Goal: Transaction & Acquisition: Purchase product/service

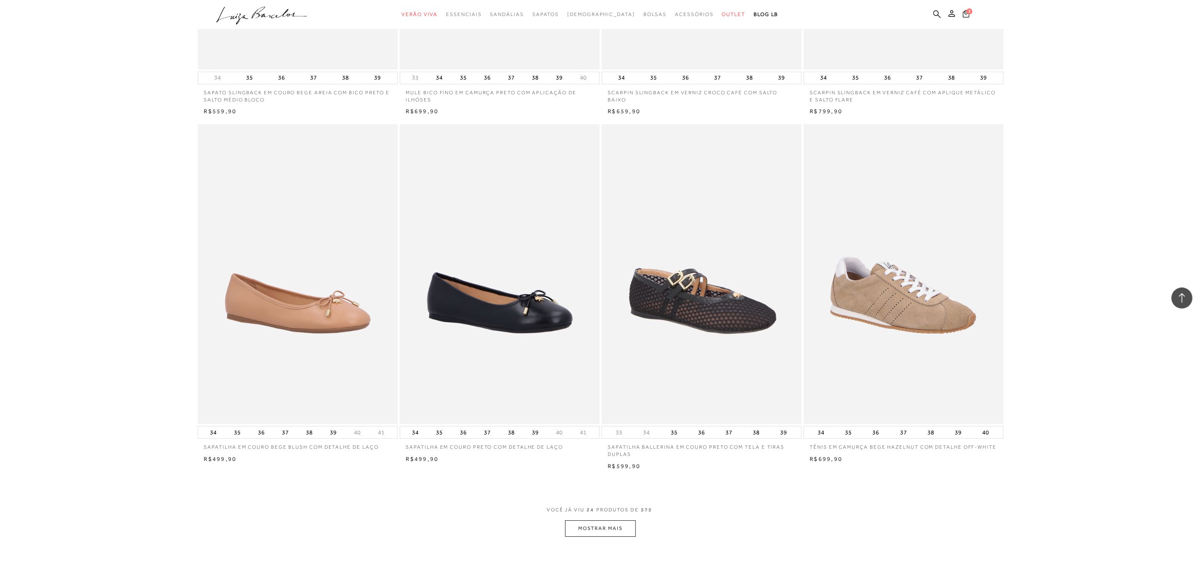
scroll to position [1894, 0]
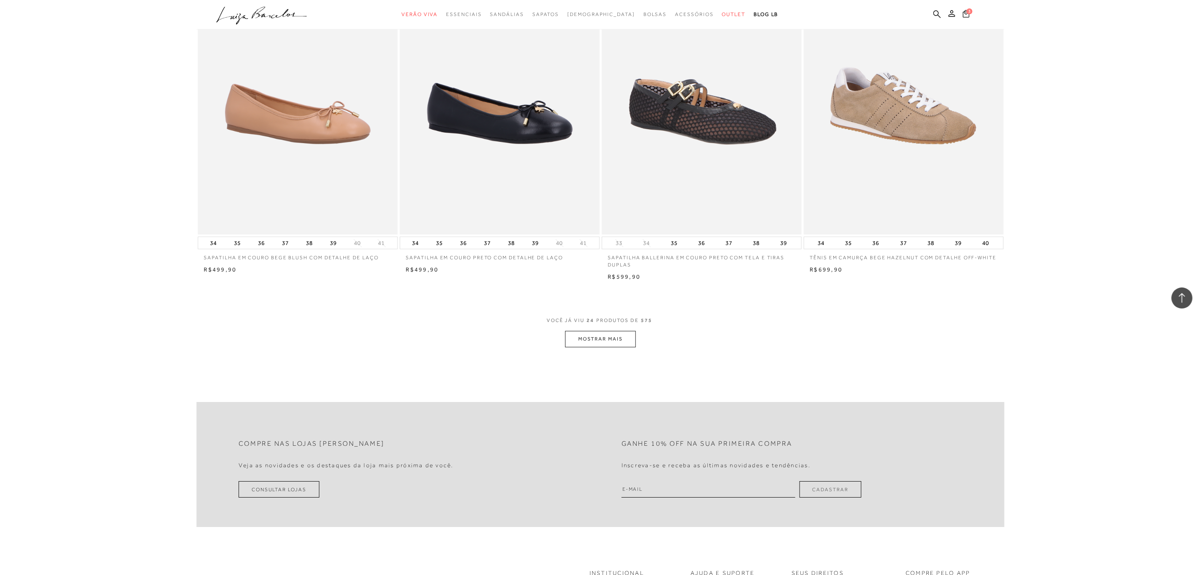
click at [619, 338] on button "MOSTRAR MAIS" at bounding box center [600, 339] width 71 height 16
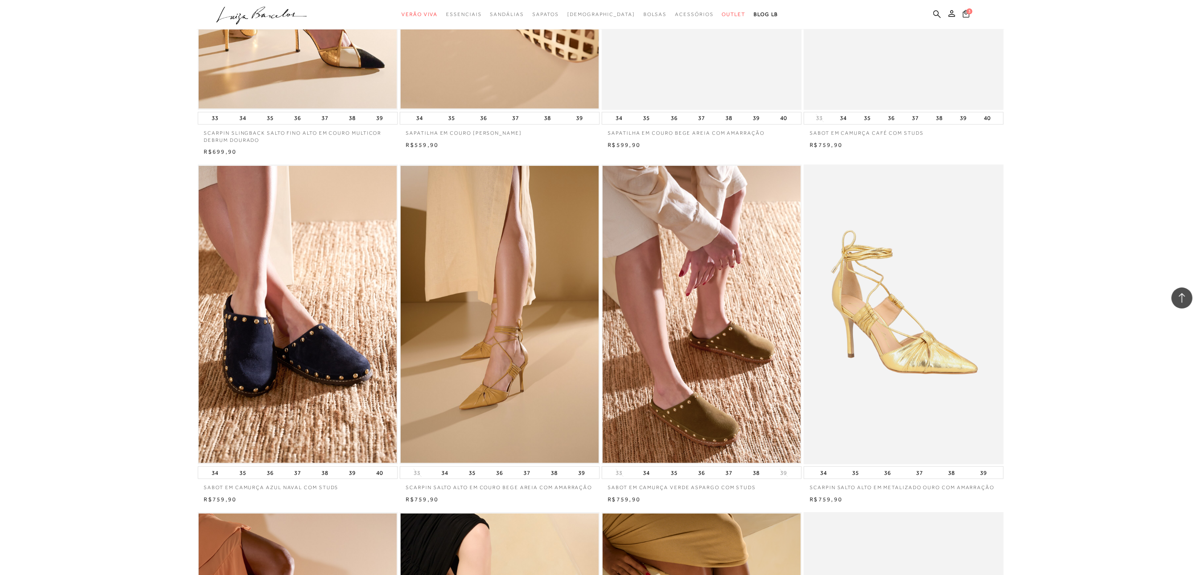
scroll to position [0, 0]
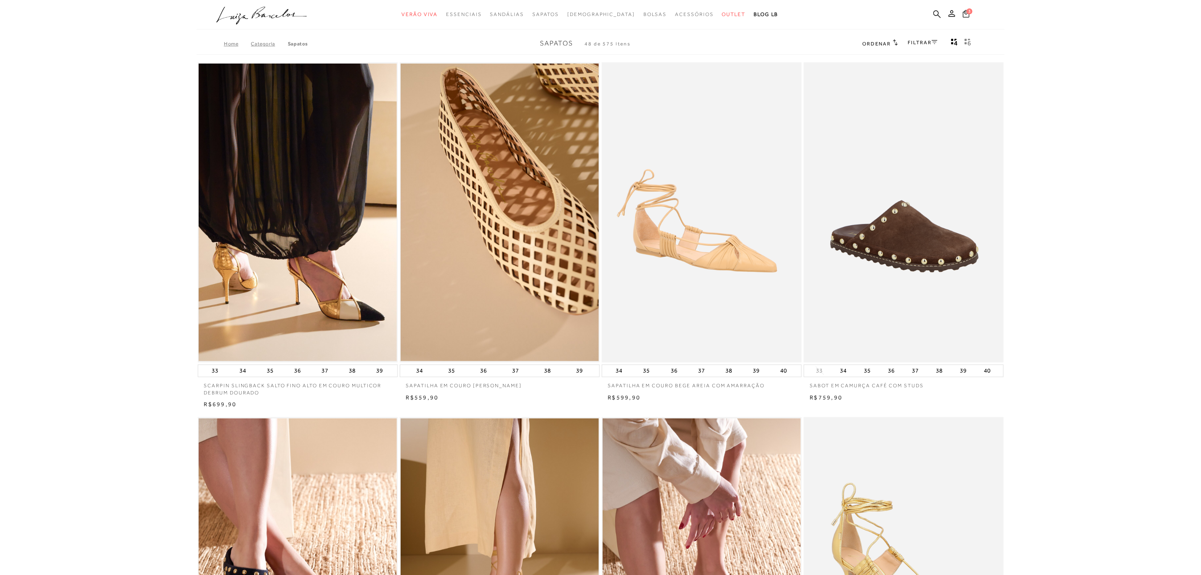
click at [929, 40] on link "FILTRAR" at bounding box center [922, 43] width 29 height 6
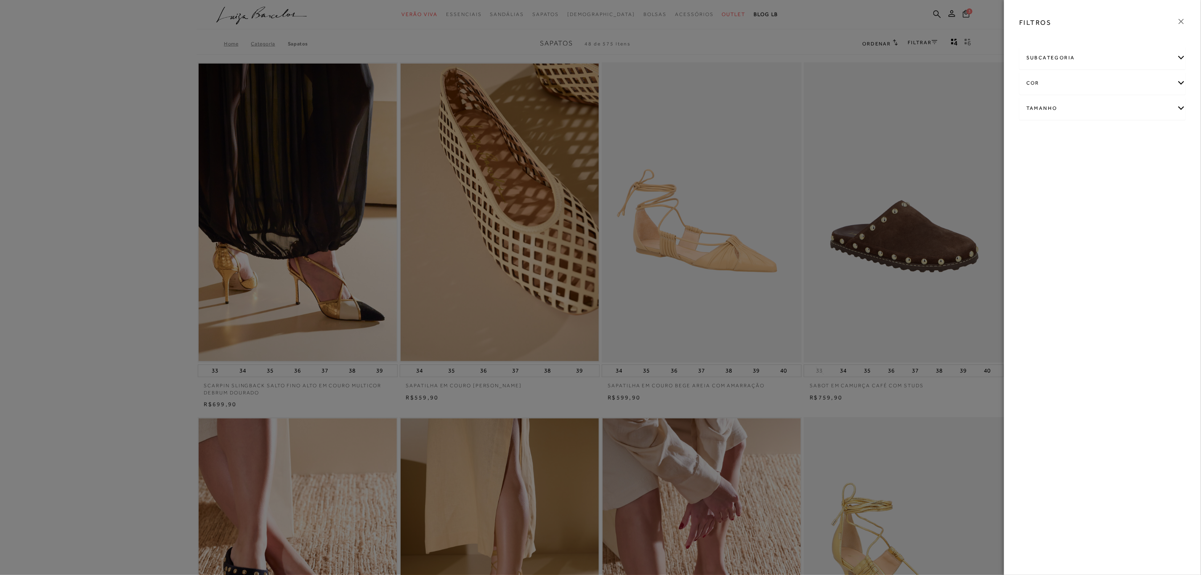
click at [1186, 84] on div "cor" at bounding box center [1103, 83] width 166 height 22
click at [1105, 164] on label "DOURADO" at bounding box center [1125, 155] width 40 height 18
click at [1103, 160] on input "DOURADO" at bounding box center [1107, 156] width 8 height 8
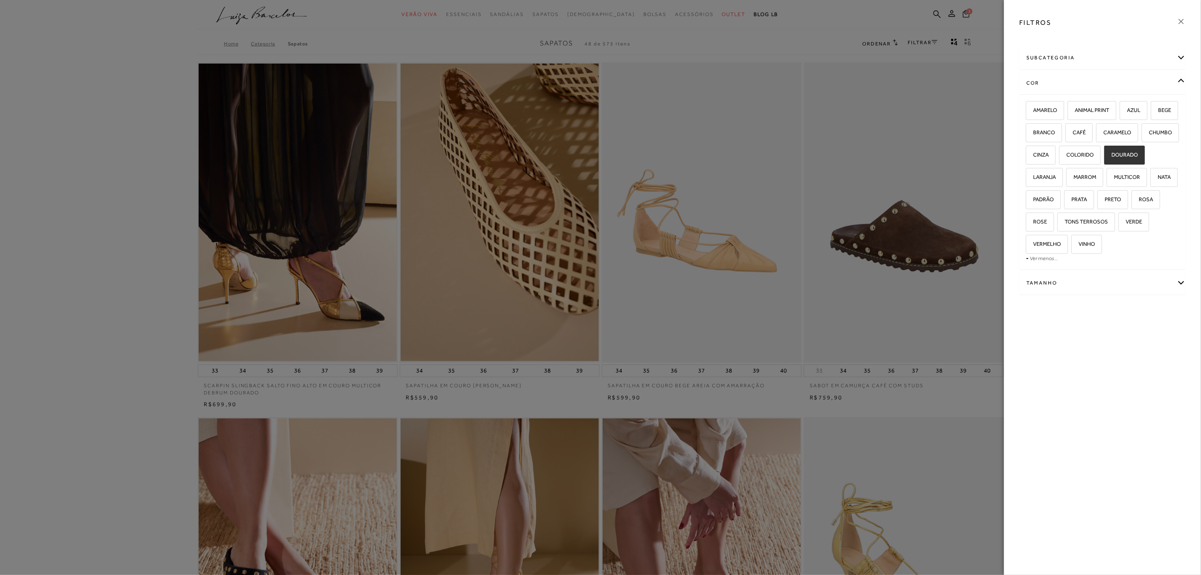
checkbox input "true"
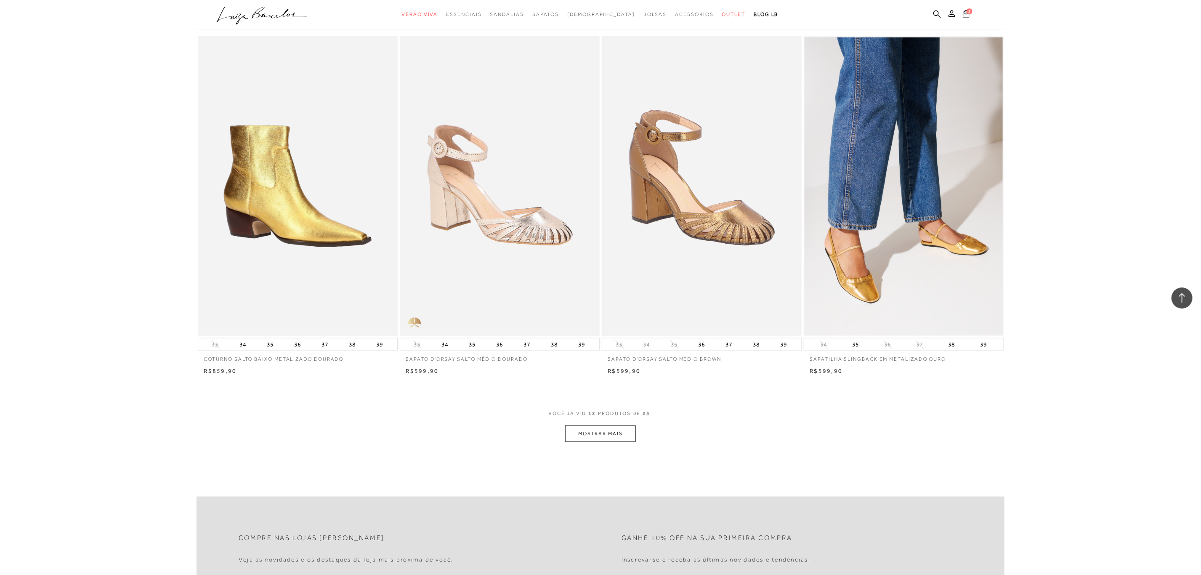
scroll to position [821, 0]
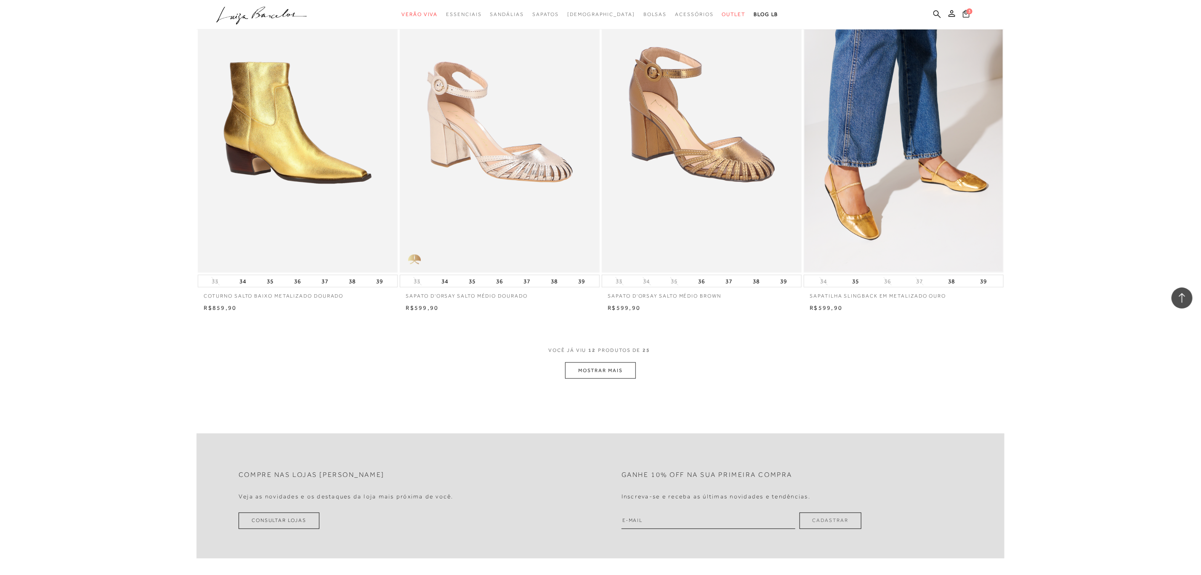
click at [613, 369] on button "MOSTRAR MAIS" at bounding box center [600, 370] width 71 height 16
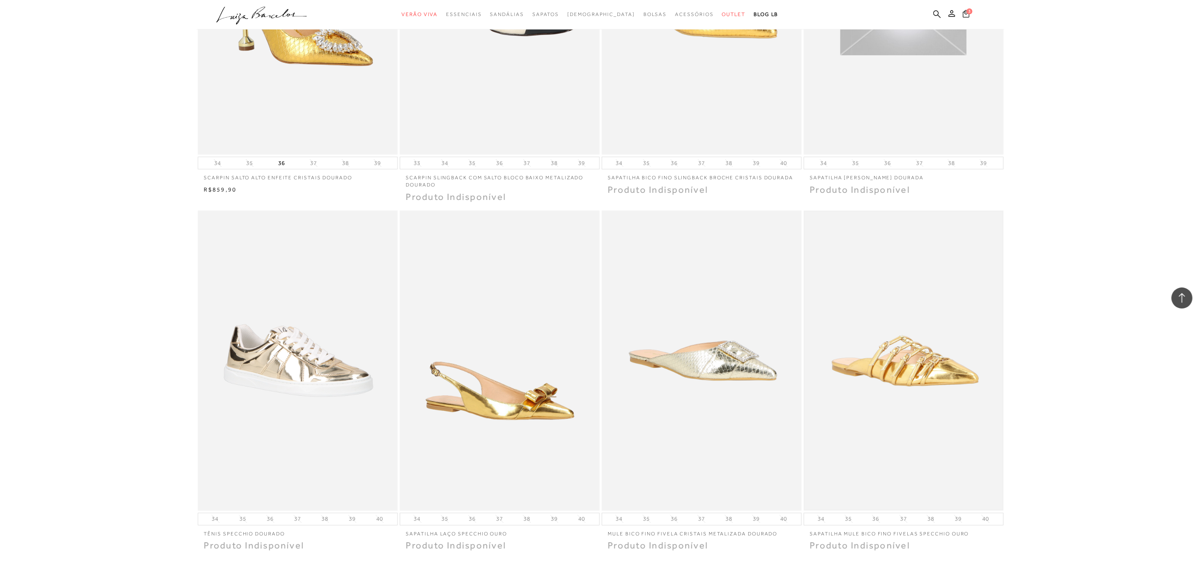
scroll to position [1831, 0]
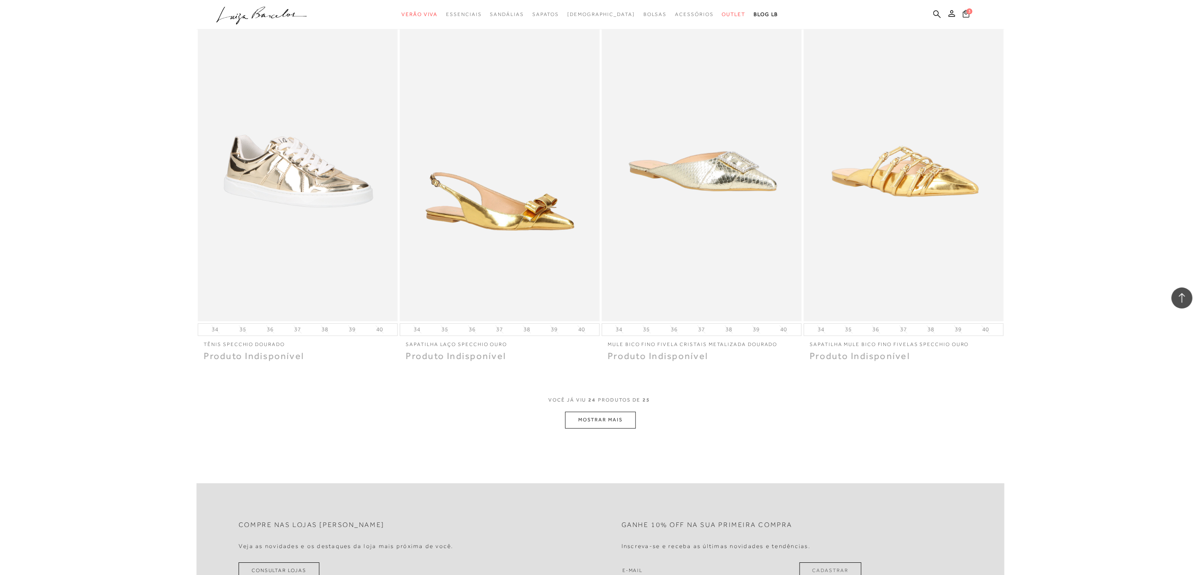
click at [603, 418] on button "MOSTRAR MAIS" at bounding box center [600, 420] width 71 height 16
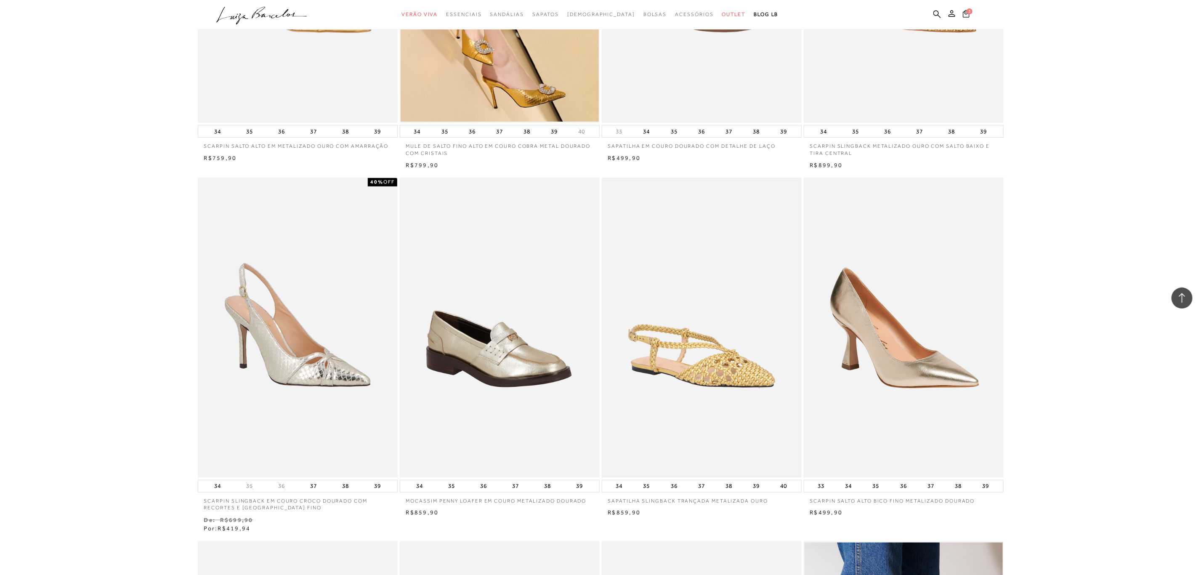
scroll to position [0, 0]
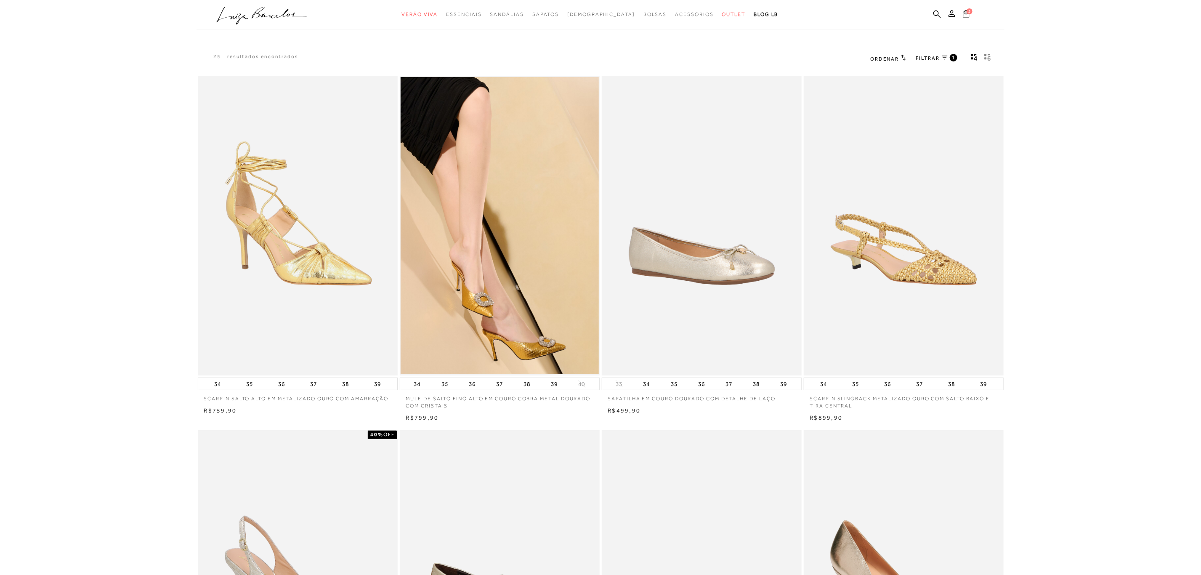
click at [965, 14] on icon at bounding box center [966, 14] width 7 height 8
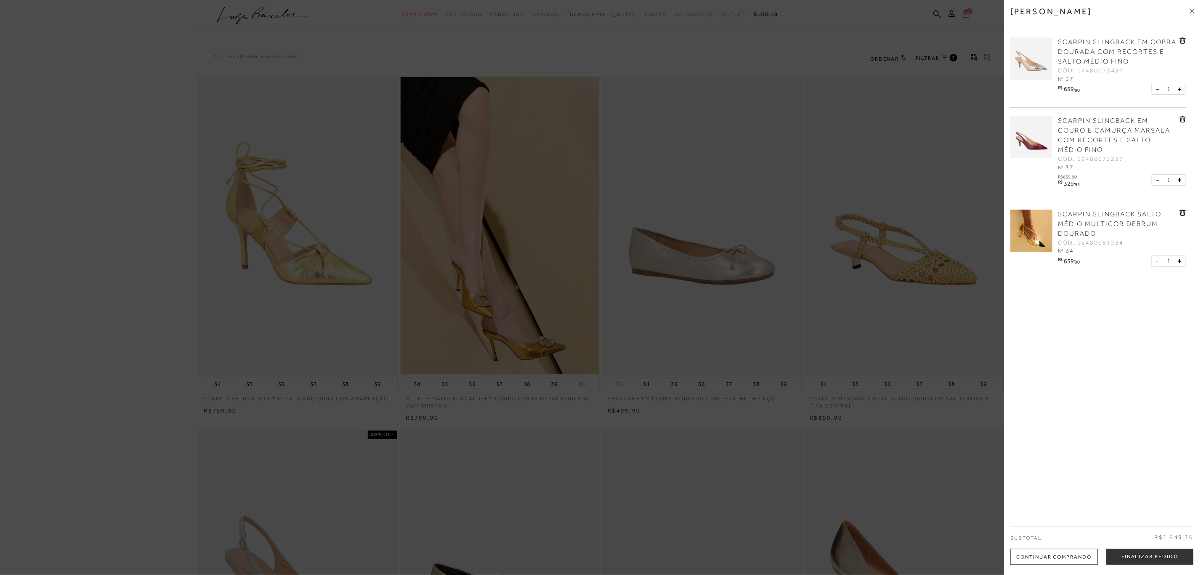
click at [1037, 66] on img at bounding box center [1032, 58] width 42 height 42
